Goal: Task Accomplishment & Management: Manage account settings

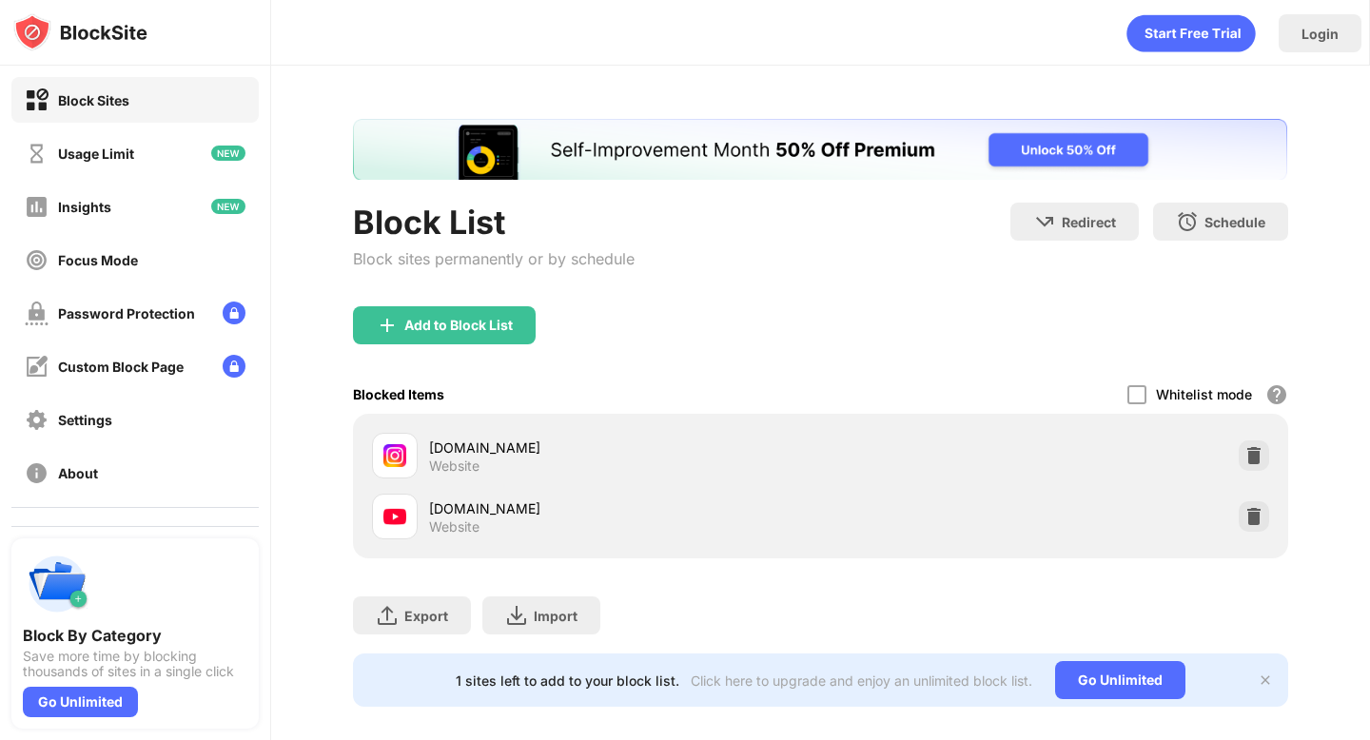
click at [1244, 511] on img at bounding box center [1253, 516] width 19 height 19
click at [1244, 521] on img at bounding box center [1253, 516] width 19 height 19
click at [1244, 450] on img at bounding box center [1253, 455] width 19 height 19
click at [1239, 526] on div at bounding box center [1254, 516] width 30 height 30
